Goal: Transaction & Acquisition: Book appointment/travel/reservation

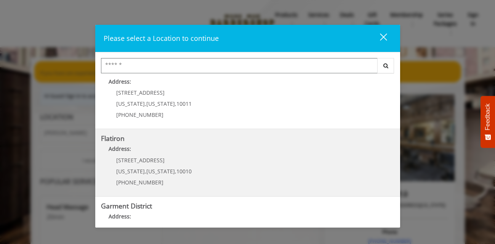
scroll to position [147, 0]
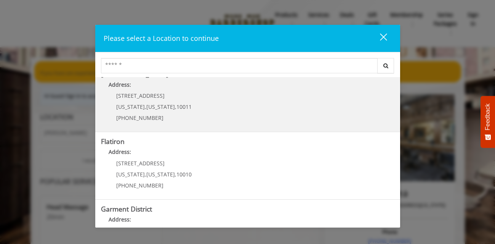
click at [132, 104] on span "[US_STATE]" at bounding box center [130, 106] width 29 height 7
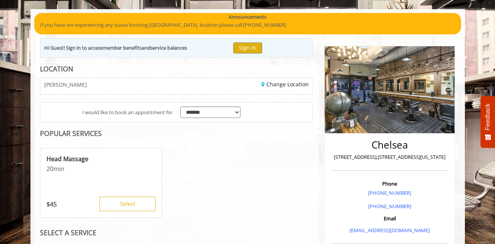
scroll to position [73, 0]
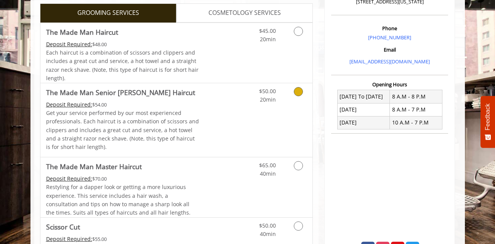
scroll to position [210, 0]
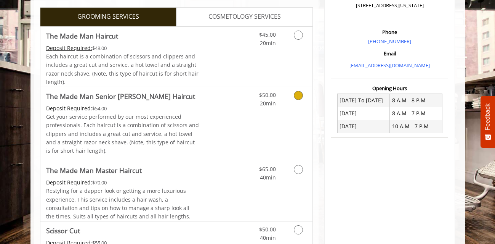
click at [293, 91] on link "Grooming services" at bounding box center [296, 97] width 19 height 21
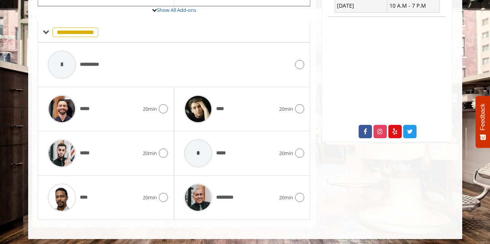
scroll to position [333, 0]
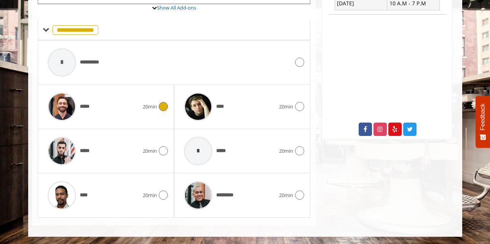
click at [162, 107] on icon at bounding box center [163, 106] width 9 height 9
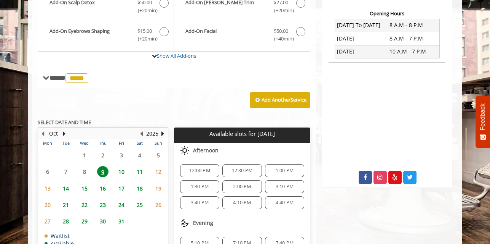
scroll to position [286, 0]
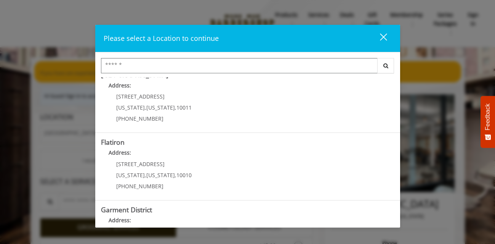
scroll to position [190, 0]
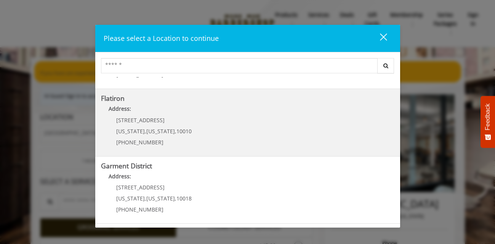
click at [120, 115] on "Address:" at bounding box center [247, 110] width 293 height 12
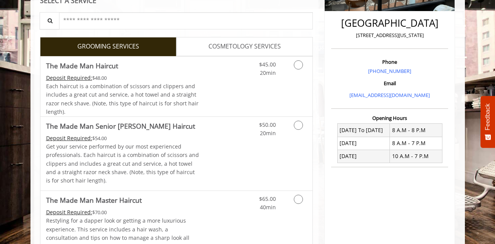
scroll to position [194, 0]
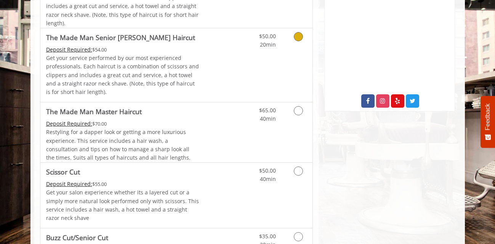
click at [184, 63] on p "Get your service performed by our most experienced professionals. Each haircut …" at bounding box center [122, 75] width 153 height 43
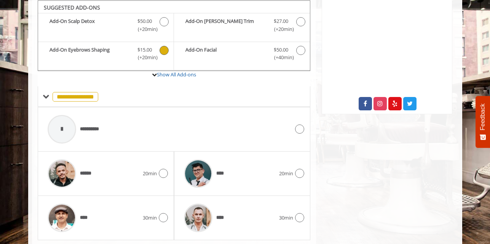
scroll to position [289, 0]
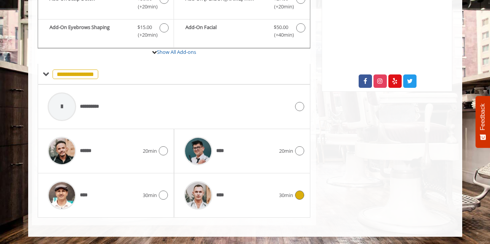
click at [230, 193] on div "****" at bounding box center [229, 195] width 99 height 36
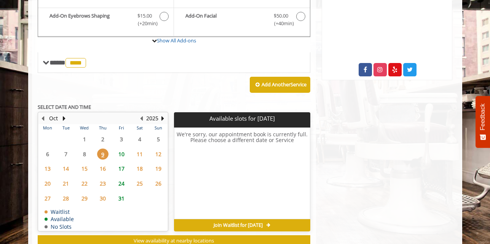
scroll to position [306, 0]
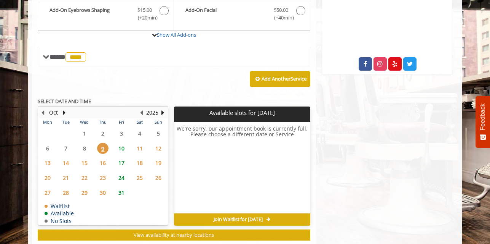
click at [118, 146] on span "10" at bounding box center [121, 148] width 11 height 11
